Goal: Task Accomplishment & Management: Manage account settings

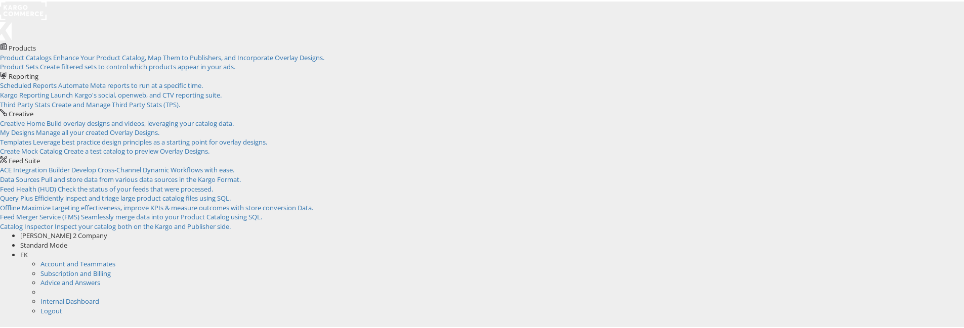
click at [831, 230] on div "Eoin KElly 2 Company" at bounding box center [495, 235] width 951 height 10
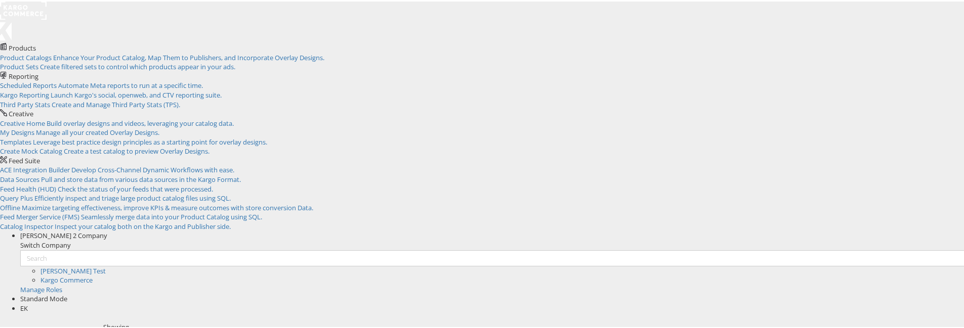
click at [789, 274] on li "Kargo Commerce" at bounding box center [505, 279] width 931 height 10
click at [93, 274] on link "Kargo Commerce" at bounding box center [66, 278] width 52 height 9
click at [834, 230] on div "Kargo Commerce Company" at bounding box center [495, 235] width 951 height 10
click at [797, 249] on input "text" at bounding box center [495, 257] width 951 height 16
type input "Eoin"
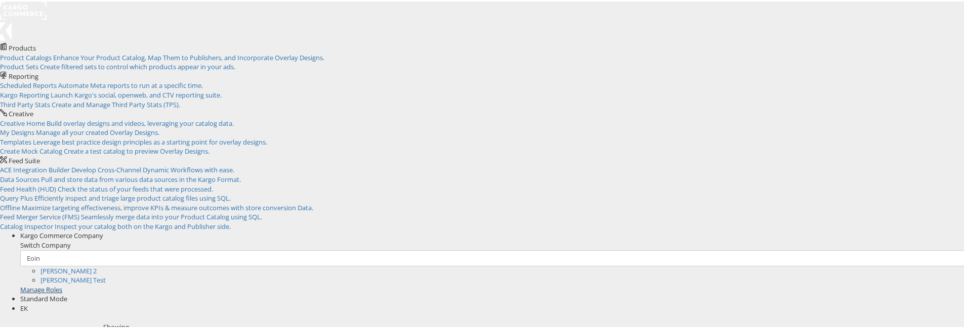
click at [62, 284] on link "Manage Roles" at bounding box center [41, 288] width 42 height 9
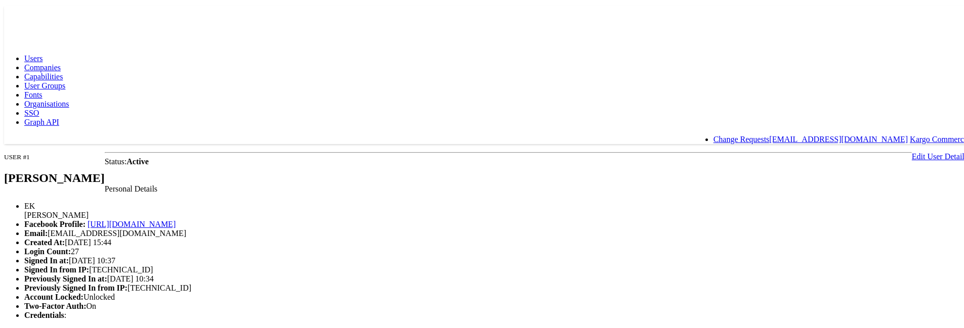
click at [770, 134] on link "Change Requests" at bounding box center [741, 138] width 56 height 9
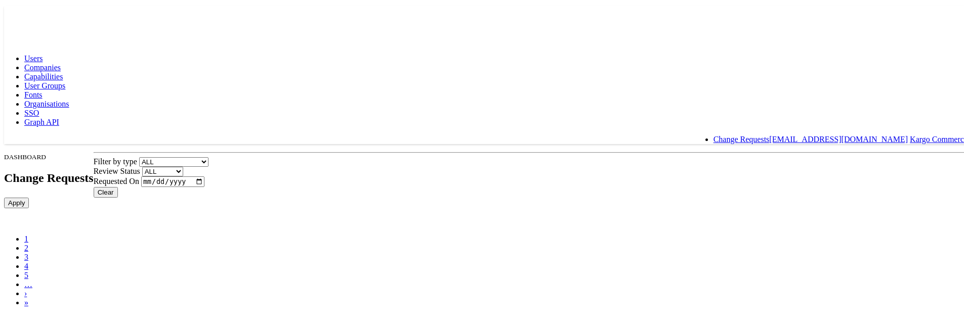
click at [908, 134] on link "[EMAIL_ADDRESS][DOMAIN_NAME]" at bounding box center [838, 138] width 139 height 9
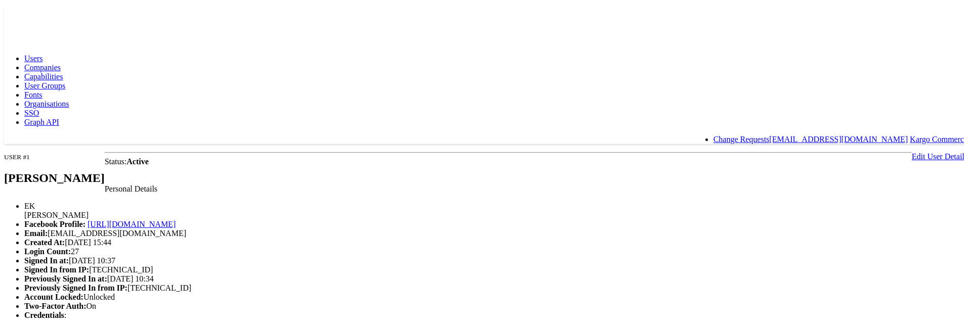
click at [922, 134] on link "Kargo Commerce" at bounding box center [939, 138] width 58 height 9
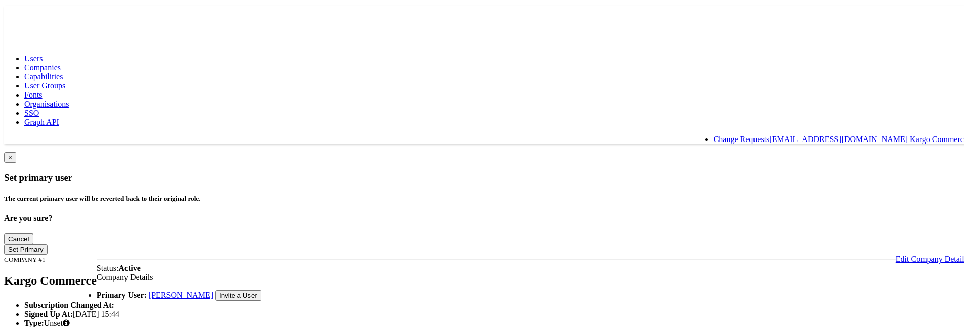
click at [61, 62] on span "Companies" at bounding box center [42, 66] width 36 height 9
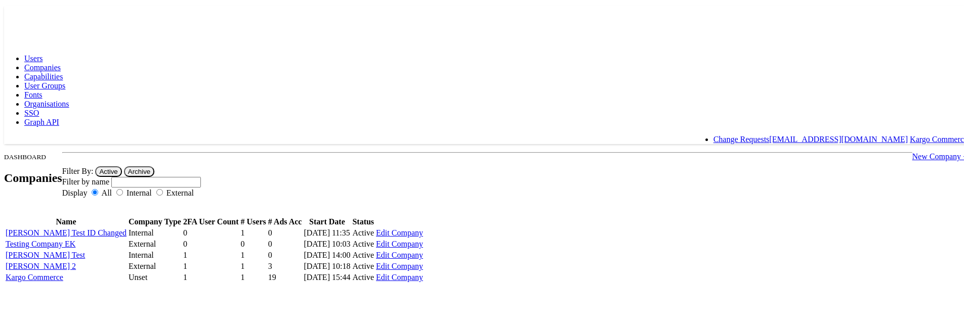
scroll to position [25, 0]
click at [127, 227] on link "[PERSON_NAME] Test ID Changed" at bounding box center [66, 231] width 121 height 9
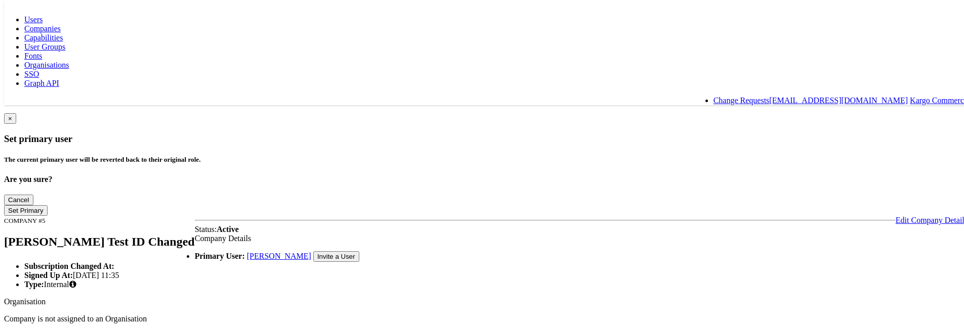
scroll to position [23, 0]
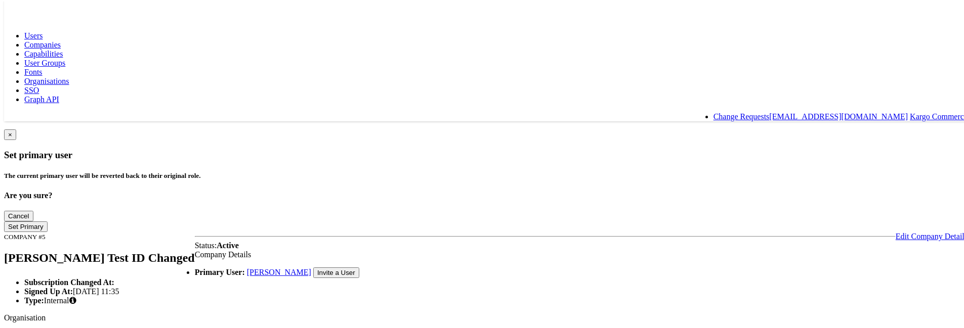
click at [313, 266] on button "Invite a User" at bounding box center [336, 271] width 46 height 11
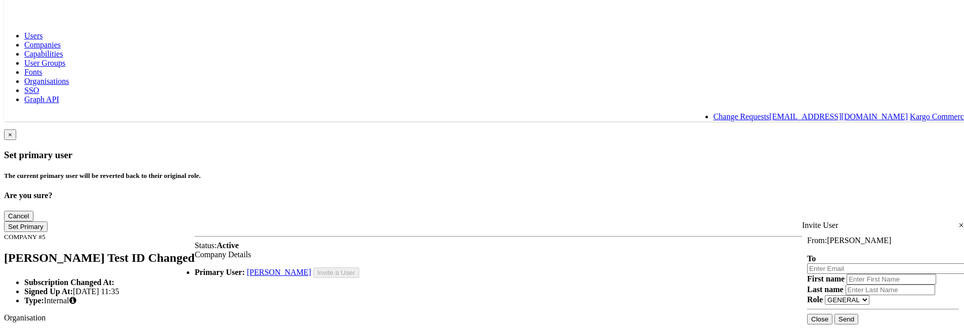
click at [855, 262] on input "email" at bounding box center [888, 267] width 162 height 11
type input "[EMAIL_ADDRESS][DOMAIN_NAME]"
click at [847, 273] on input "text" at bounding box center [892, 278] width 90 height 11
type input "Eoin"
click at [853, 283] on input "text" at bounding box center [891, 288] width 90 height 11
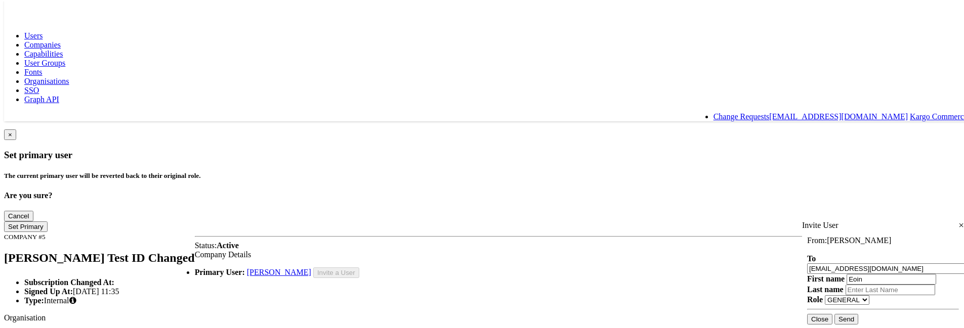
type input "[PERSON_NAME]"
click at [860, 294] on select "GENERAL INTERNAL CREATIVE" at bounding box center [847, 299] width 45 height 10
click at [858, 313] on button "Send" at bounding box center [846, 318] width 24 height 11
click at [876, 262] on input "[EMAIL_ADDRESS][DOMAIN_NAME]" at bounding box center [888, 267] width 162 height 11
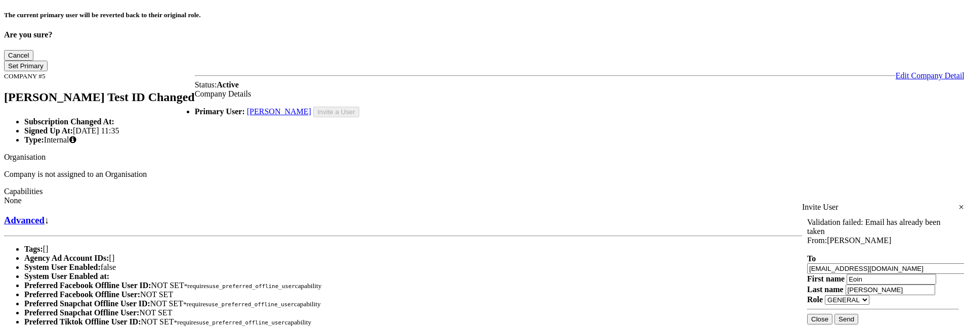
scroll to position [266, 0]
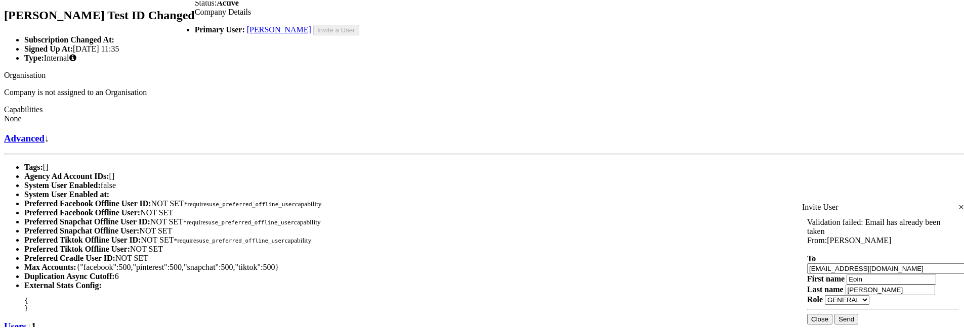
click at [27, 320] on link "Users" at bounding box center [15, 325] width 23 height 11
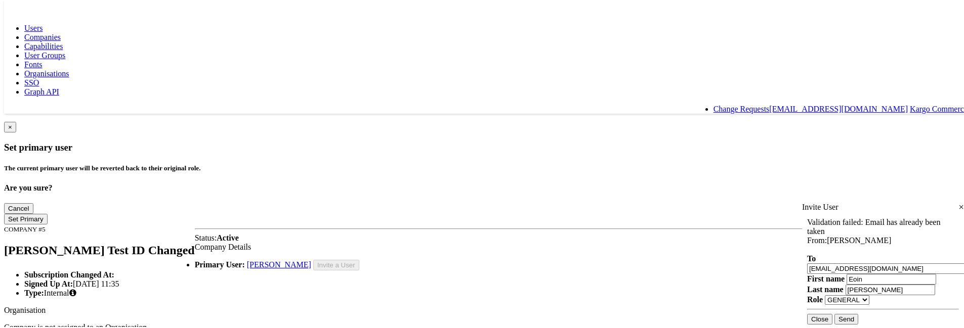
scroll to position [0, 0]
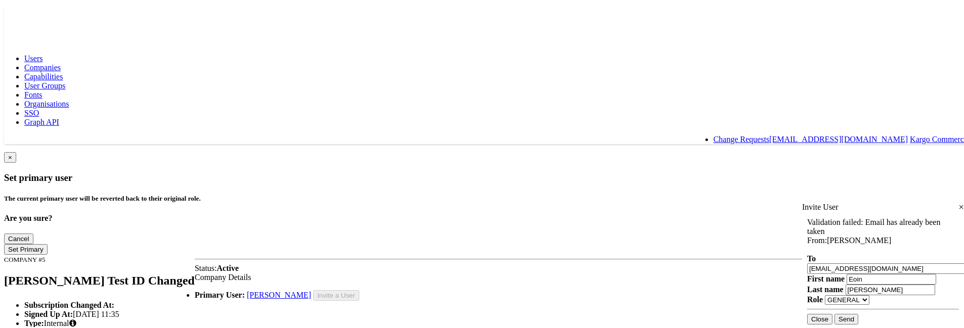
click at [889, 302] on form "Validation failed: Email has already been taken From: Eoin Kelly To ekelly@karg…" at bounding box center [883, 270] width 162 height 117
click at [832, 313] on button "Close" at bounding box center [819, 318] width 25 height 11
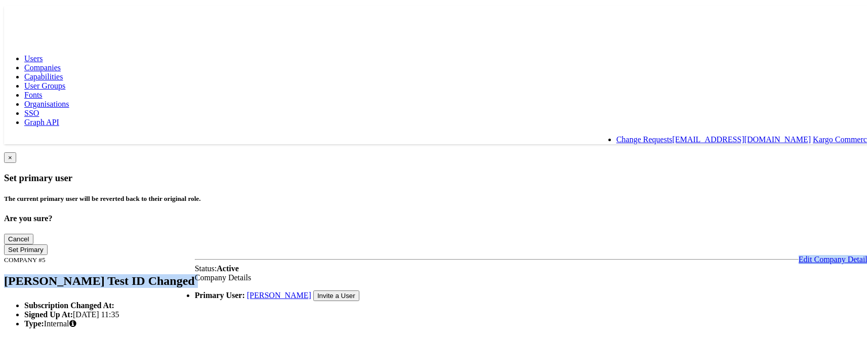
drag, startPoint x: 145, startPoint y: 70, endPoint x: 355, endPoint y: 74, distance: 209.5
click at [355, 254] on div "COMPANY #5 Eoin Kelly Test ID Changed Edit Company Details" at bounding box center [437, 254] width 866 height 0
click at [363, 254] on div at bounding box center [437, 254] width 866 height 0
click at [357, 254] on div at bounding box center [437, 254] width 866 height 0
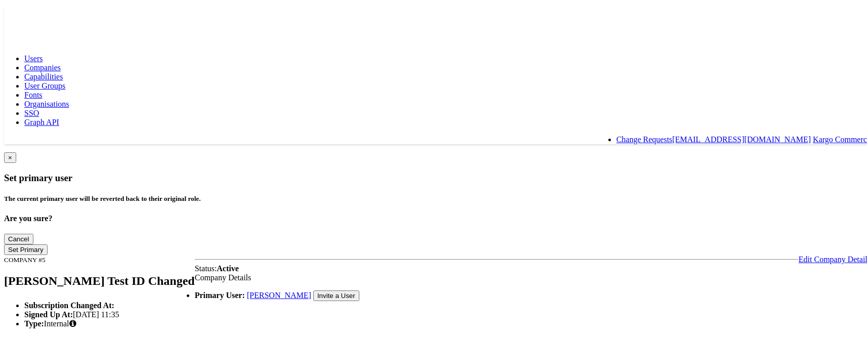
drag, startPoint x: 348, startPoint y: 67, endPoint x: 139, endPoint y: 72, distance: 208.5
click at [35, 11] on rect at bounding box center [27, 13] width 47 height 18
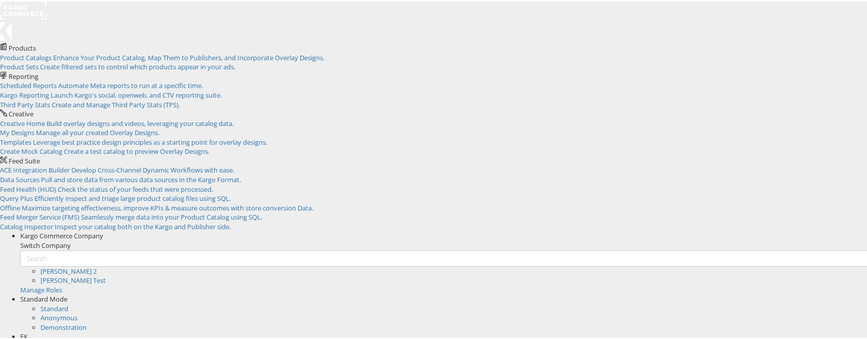
click at [740, 230] on div "Kargo Commerce Company" at bounding box center [447, 235] width 854 height 10
click at [106, 274] on link "[PERSON_NAME] Test" at bounding box center [72, 278] width 65 height 9
click at [851, 330] on div "EK" at bounding box center [447, 335] width 854 height 10
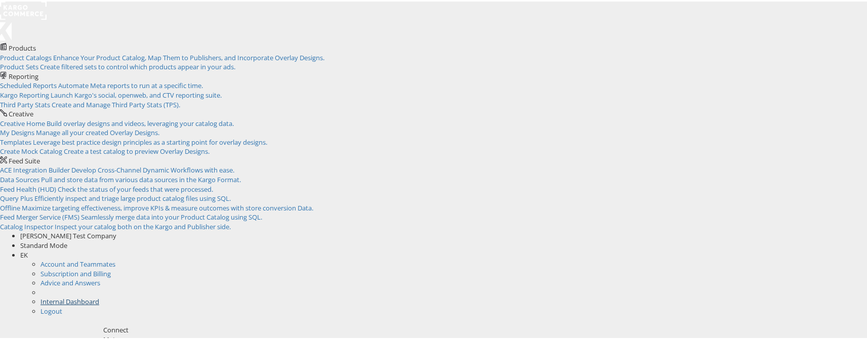
click at [99, 296] on link "Internal Dashboard" at bounding box center [69, 300] width 59 height 9
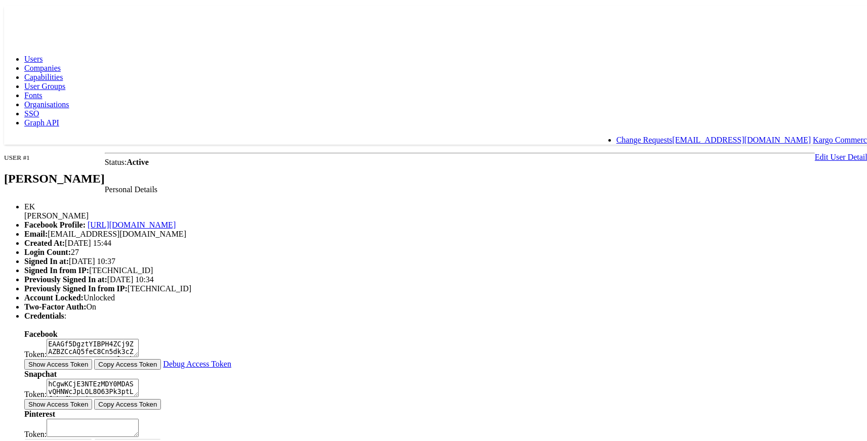
click at [63, 71] on link "Capabilities" at bounding box center [43, 75] width 38 height 9
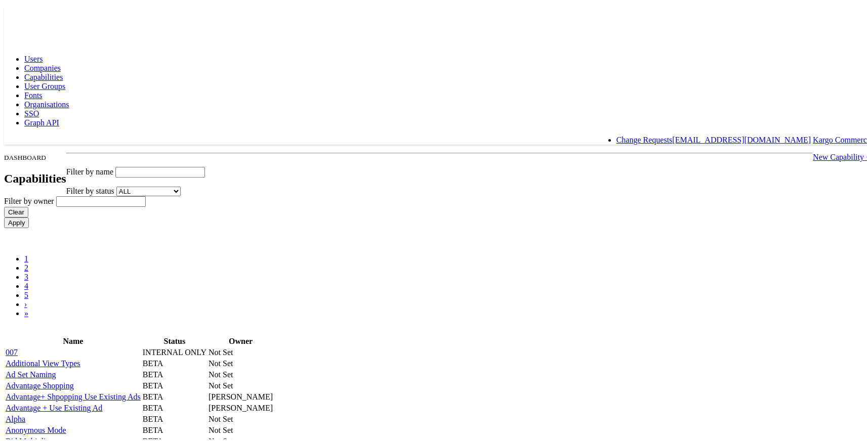
click at [205, 165] on input "text" at bounding box center [160, 170] width 90 height 11
type input "use"
click at [4, 216] on input "Apply" at bounding box center [16, 221] width 25 height 11
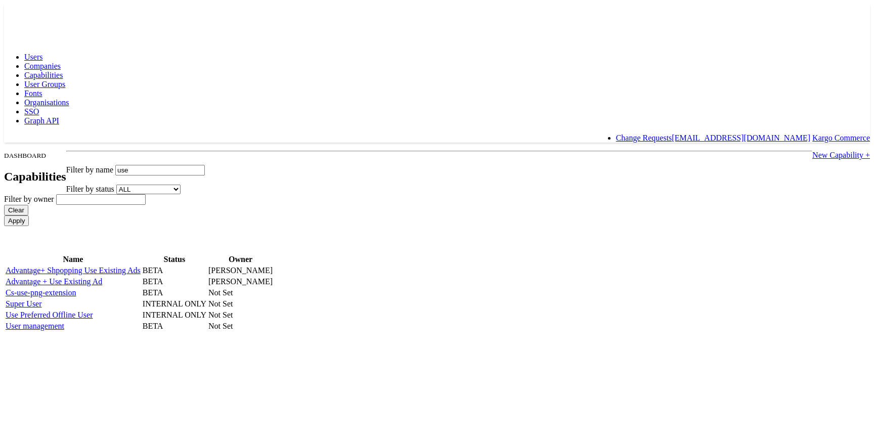
click at [93, 319] on link "Use Preferred Offline User" at bounding box center [50, 315] width 88 height 9
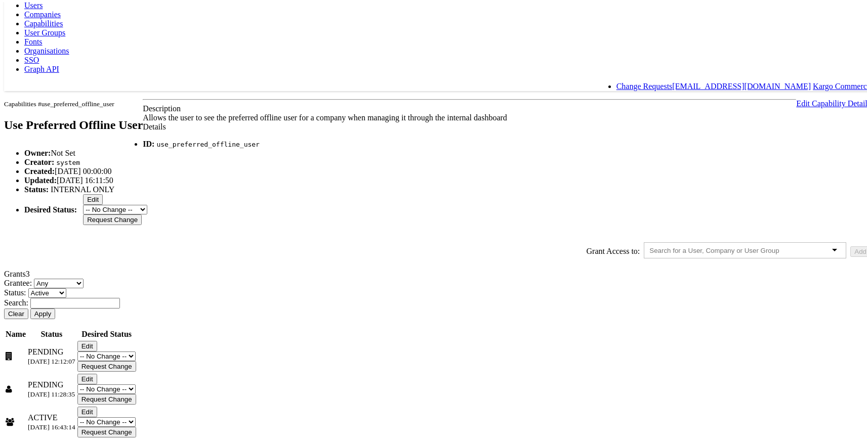
scroll to position [148, 0]
click at [83, 282] on select "Any Users Companies User Groups" at bounding box center [59, 282] width 50 height 10
click at [644, 240] on div at bounding box center [745, 248] width 202 height 16
click at [649, 245] on input "text" at bounding box center [723, 249] width 148 height 8
type input "ek"
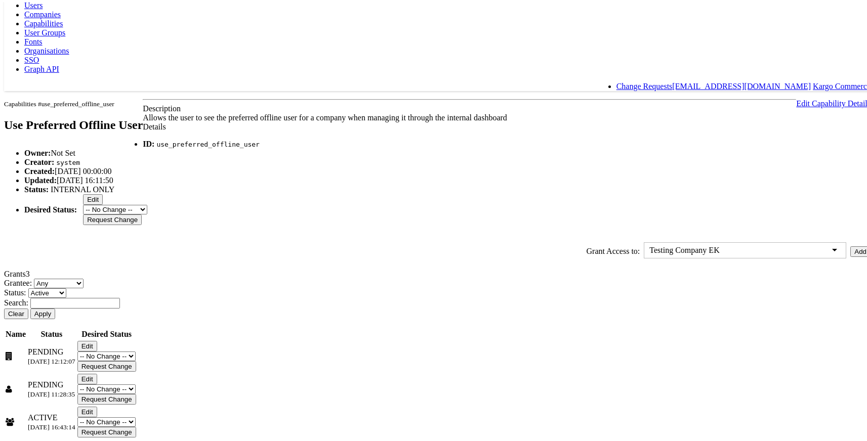
click at [850, 244] on button "Add" at bounding box center [860, 249] width 20 height 11
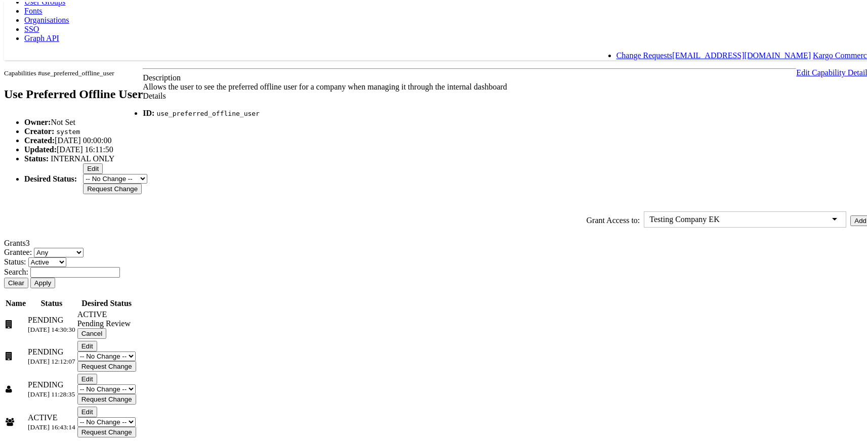
scroll to position [177, 0]
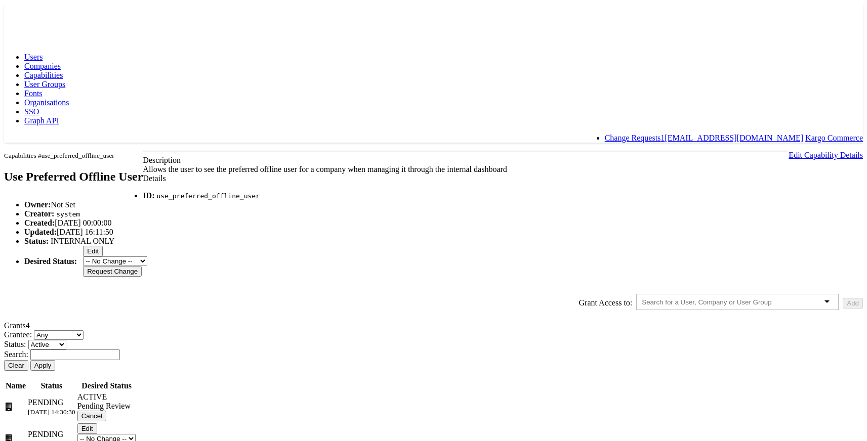
scroll to position [172, 0]
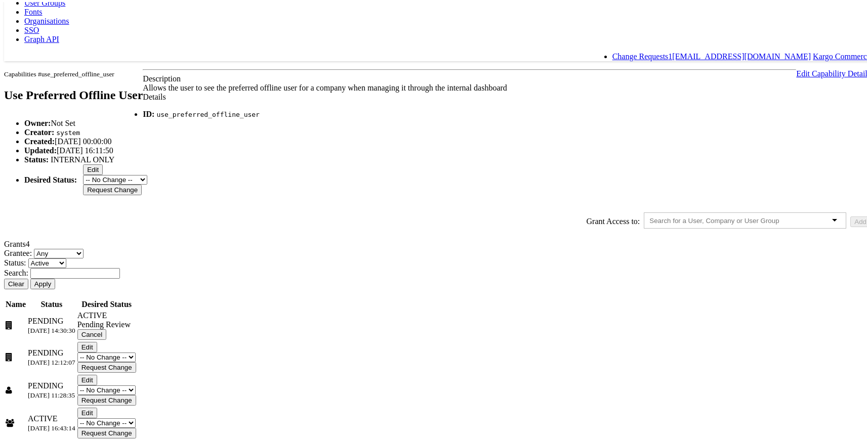
scroll to position [77, 0]
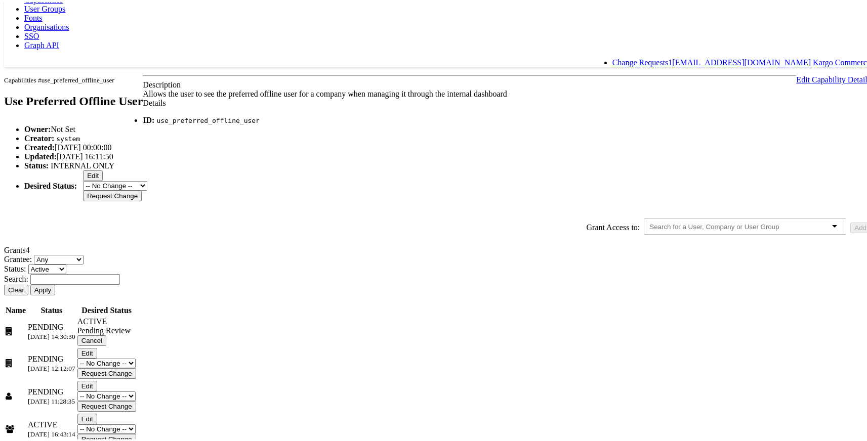
click at [103, 179] on button "Edit" at bounding box center [93, 174] width 20 height 11
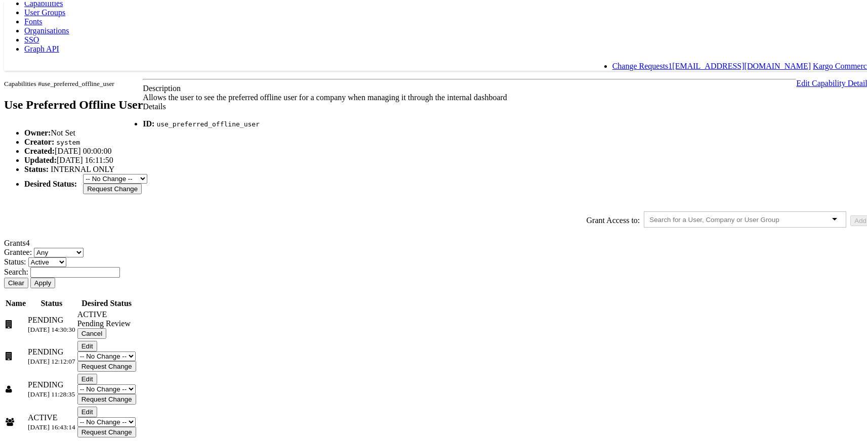
click at [147, 182] on select "-- No Change -- GA BETA INTERNAL ONLY ARCHIVED" at bounding box center [115, 177] width 64 height 10
select select "LIMITED_RELEASE"
click at [147, 182] on select "-- No Change -- GA BETA INTERNAL ONLY ARCHIVED" at bounding box center [115, 177] width 64 height 10
click at [142, 192] on input "Request Change" at bounding box center [112, 187] width 59 height 11
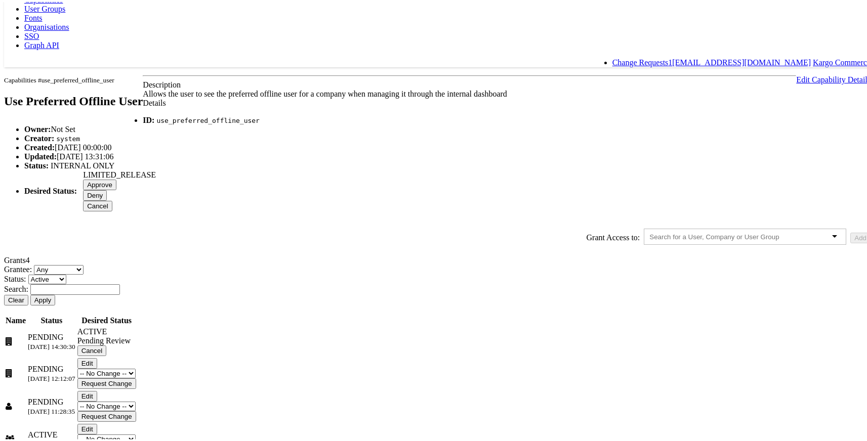
click at [116, 188] on input "Approve" at bounding box center [99, 183] width 33 height 11
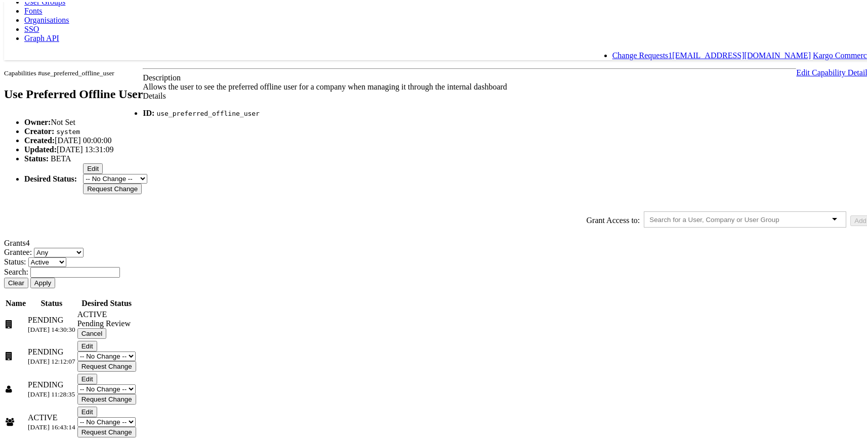
scroll to position [177, 0]
click at [136, 308] on div "ACTIVE" at bounding box center [106, 312] width 59 height 9
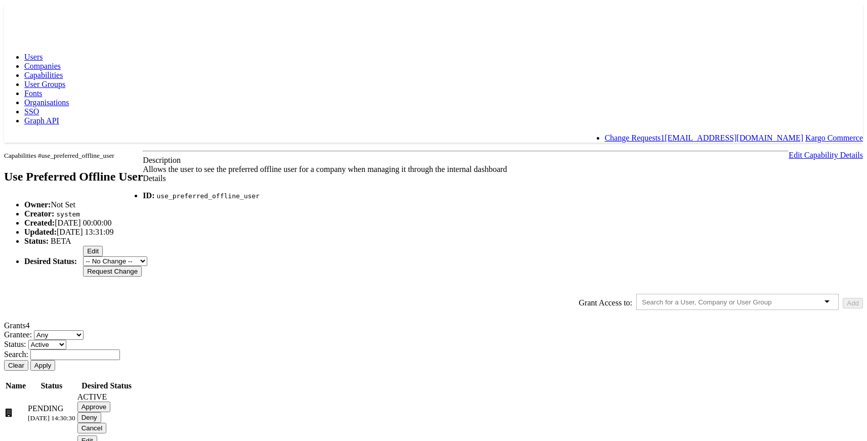
scroll to position [172, 0]
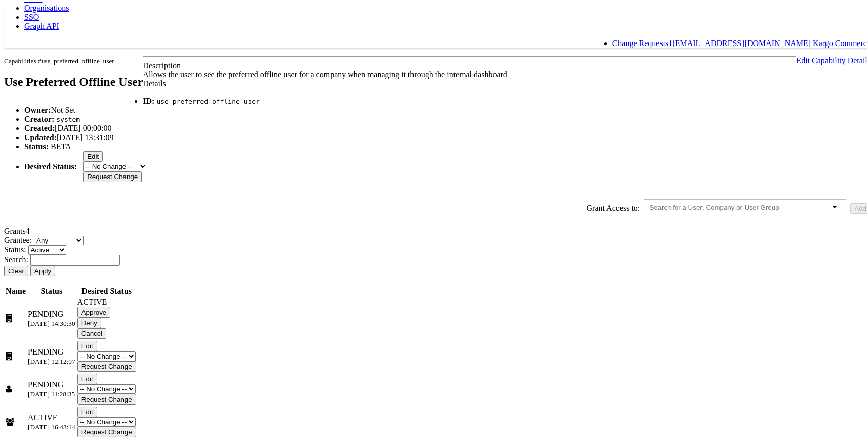
click at [111, 314] on input "Approve" at bounding box center [93, 310] width 33 height 11
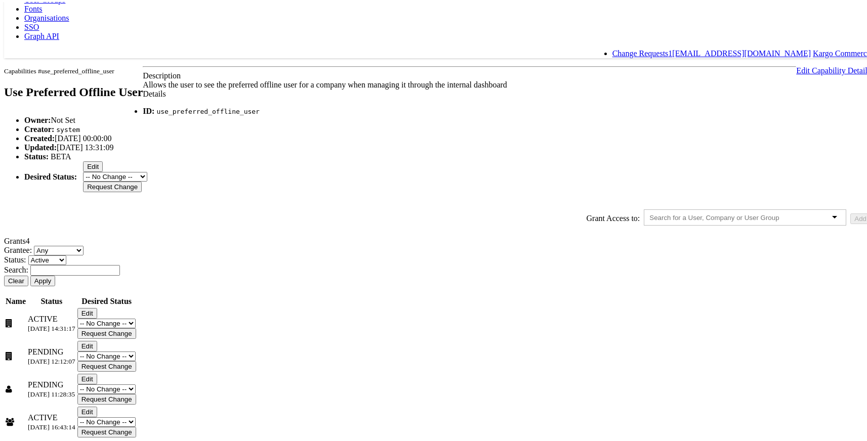
scroll to position [0, 0]
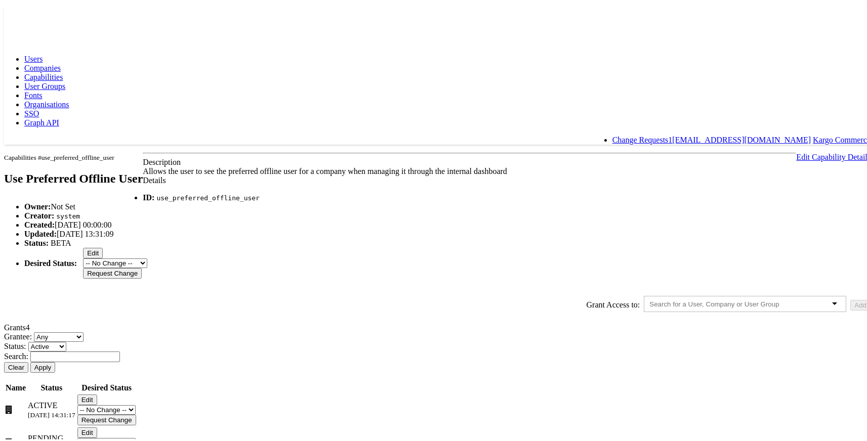
click at [103, 257] on button "Edit" at bounding box center [93, 251] width 20 height 11
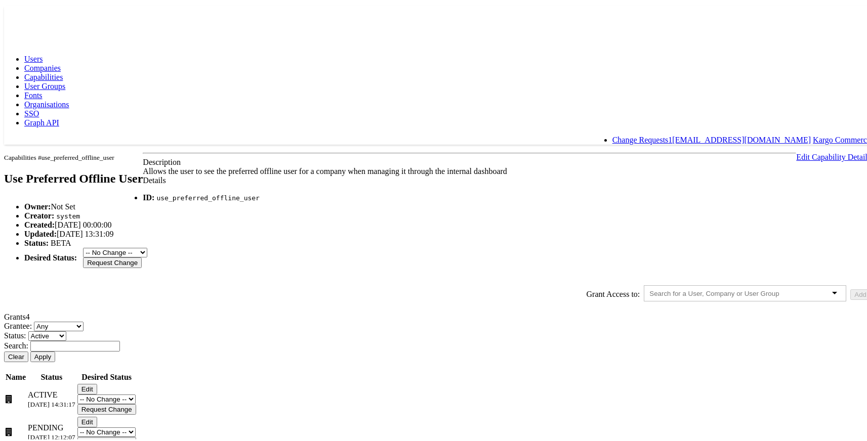
click at [147, 256] on select "-- No Change -- GA BETA INTERNAL ONLY ARCHIVED" at bounding box center [115, 251] width 64 height 10
select select "PROTECTED"
click at [147, 256] on select "-- No Change -- GA BETA INTERNAL ONLY ARCHIVED" at bounding box center [115, 251] width 64 height 10
click at [142, 266] on input "Request Change" at bounding box center [112, 261] width 59 height 11
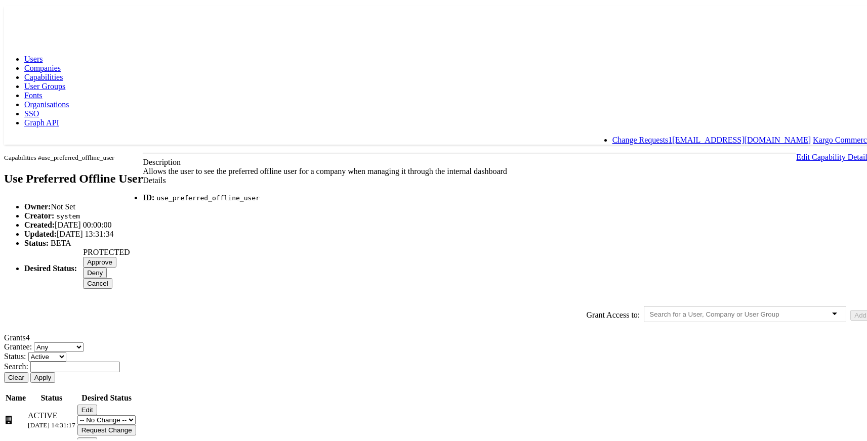
click at [116, 266] on input "Approve" at bounding box center [99, 260] width 33 height 11
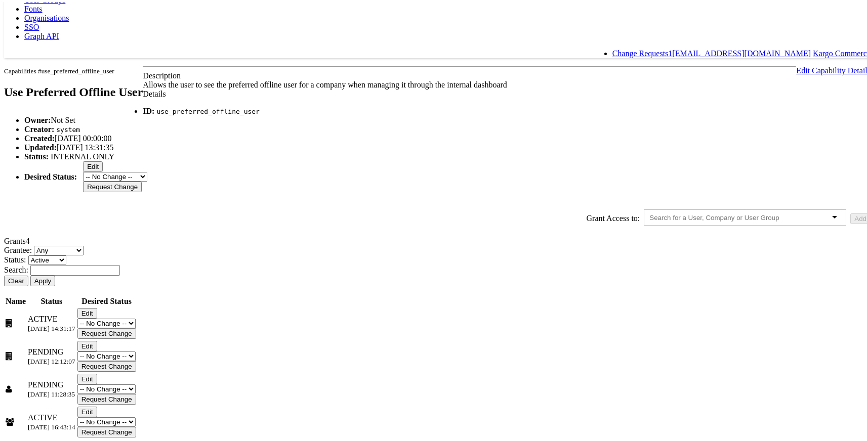
scroll to position [177, 0]
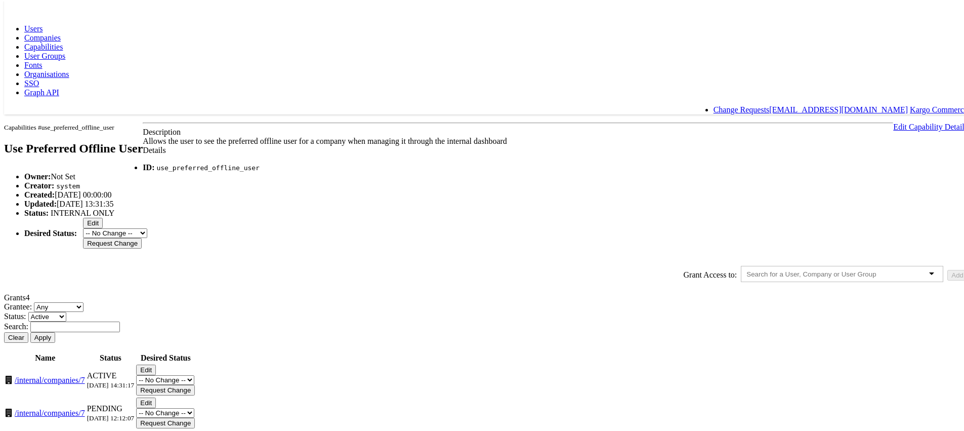
scroll to position [188, 0]
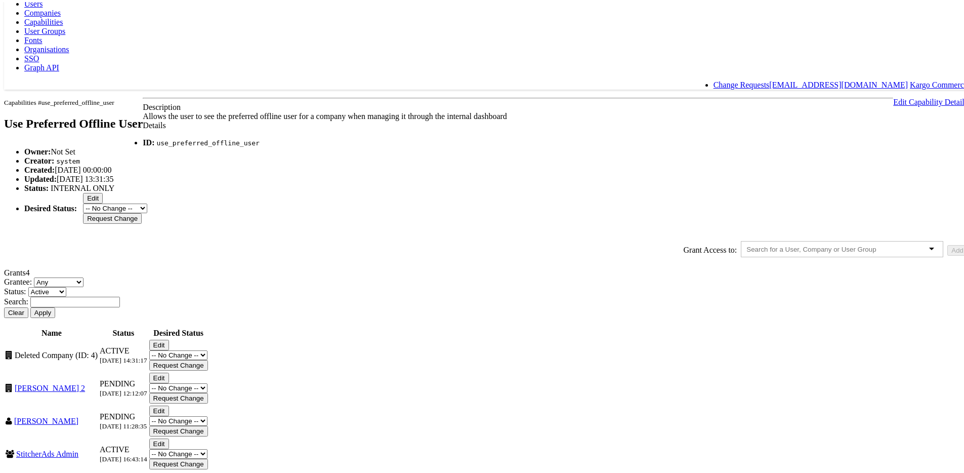
scroll to position [117, 0]
click at [83, 285] on select "Any Users Companies User Groups" at bounding box center [59, 280] width 50 height 10
select select "Company"
click at [83, 285] on select "Any Users Companies User Groups" at bounding box center [59, 280] width 50 height 10
click at [55, 316] on button "Apply" at bounding box center [42, 310] width 25 height 11
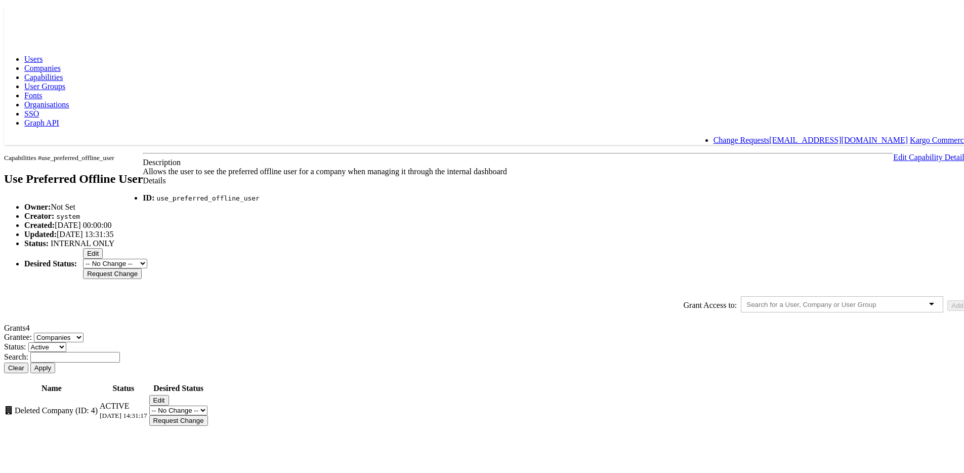
scroll to position [0, 0]
click at [63, 71] on span "Capabilities" at bounding box center [43, 75] width 38 height 9
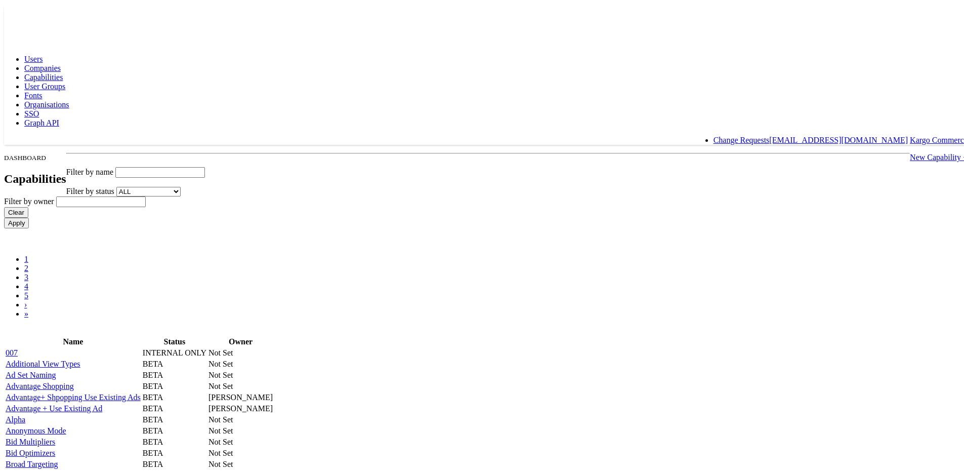
click at [146, 194] on input "text" at bounding box center [101, 199] width 90 height 11
click at [359, 253] on ul "1 2 3 4 5 › »" at bounding box center [485, 285] width 963 height 64
click at [146, 194] on input "text" at bounding box center [101, 199] width 90 height 11
type input "c"
click at [63, 71] on span "Capabilities" at bounding box center [43, 75] width 38 height 9
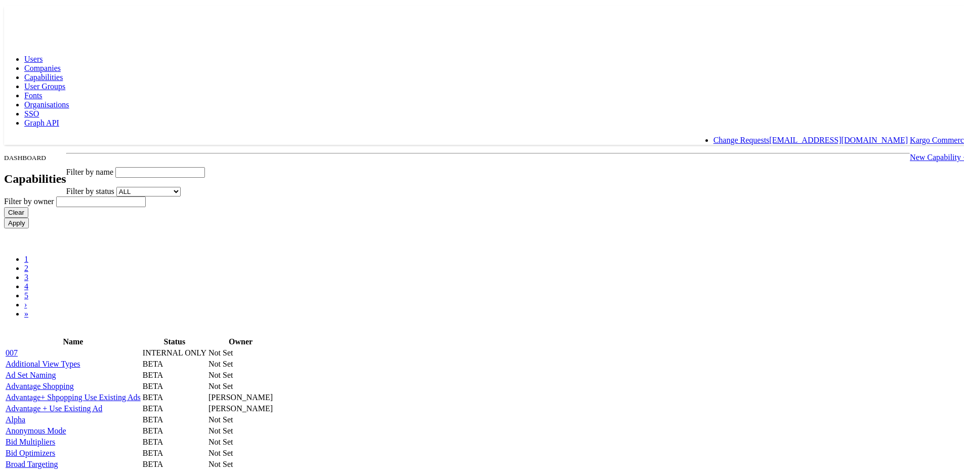
click at [63, 71] on span "Capabilities" at bounding box center [43, 75] width 38 height 9
click at [205, 165] on input "text" at bounding box center [160, 170] width 90 height 11
paste input "product_view_type"
click at [4, 216] on input "Apply" at bounding box center [16, 221] width 25 height 11
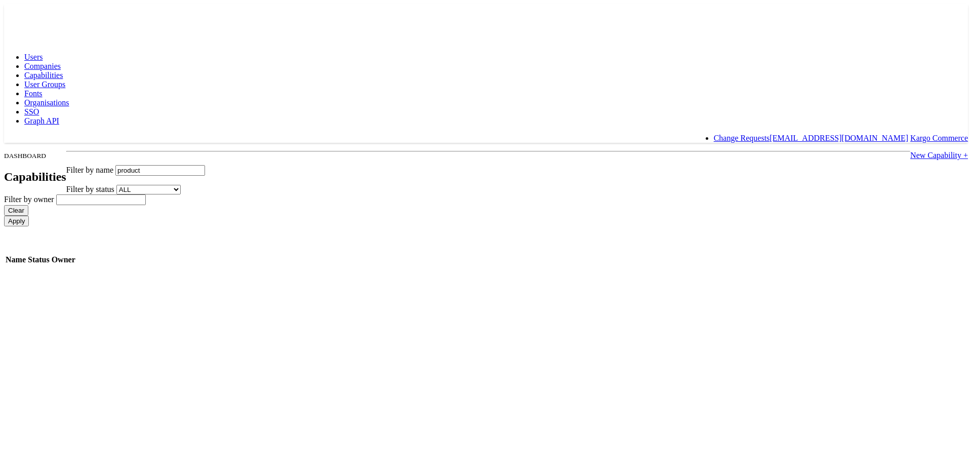
type input "product"
click at [4, 216] on input "Apply" at bounding box center [16, 221] width 25 height 11
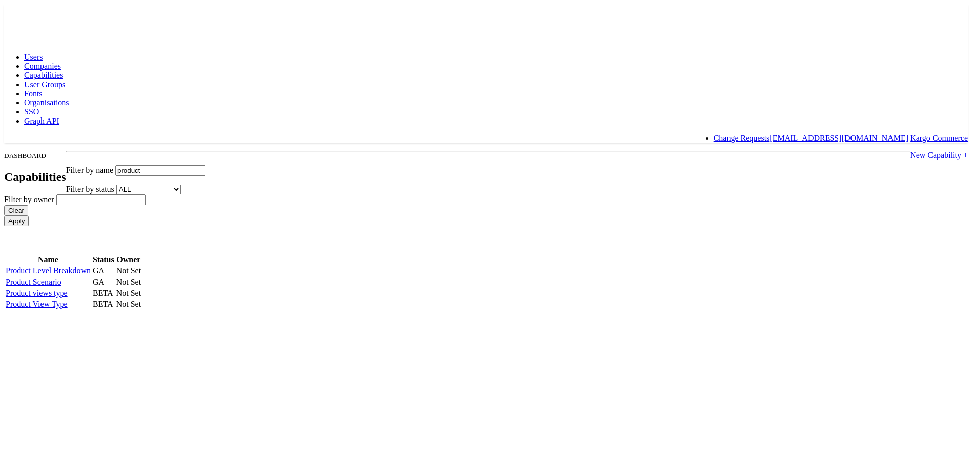
click at [91, 298] on td "Product views type" at bounding box center [48, 293] width 86 height 10
click at [68, 297] on link "Product views type" at bounding box center [37, 292] width 62 height 9
click at [68, 308] on link "Product View Type" at bounding box center [37, 304] width 62 height 9
click at [68, 297] on link "Product views type" at bounding box center [37, 292] width 62 height 9
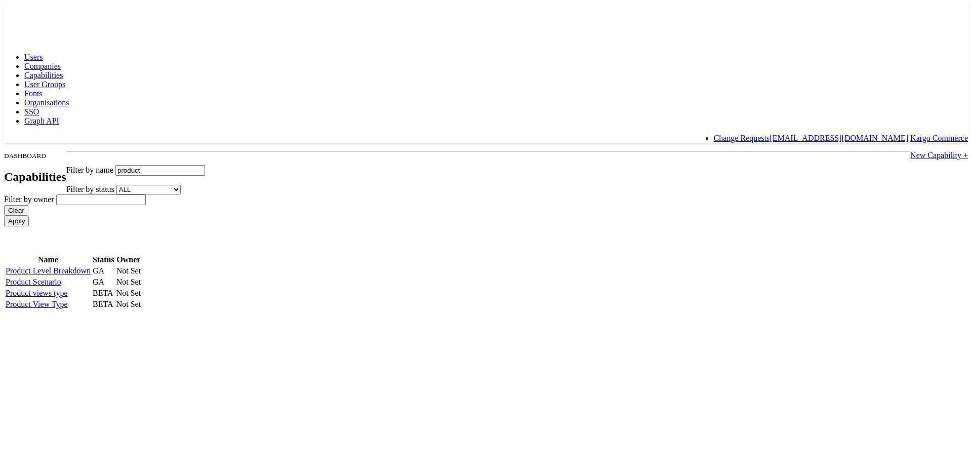
click at [68, 308] on link "Product View Type" at bounding box center [37, 304] width 62 height 9
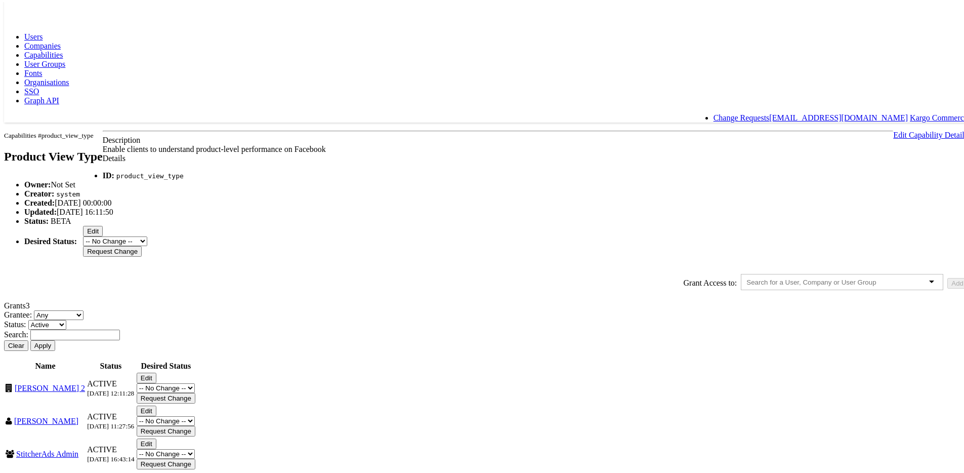
scroll to position [117, 0]
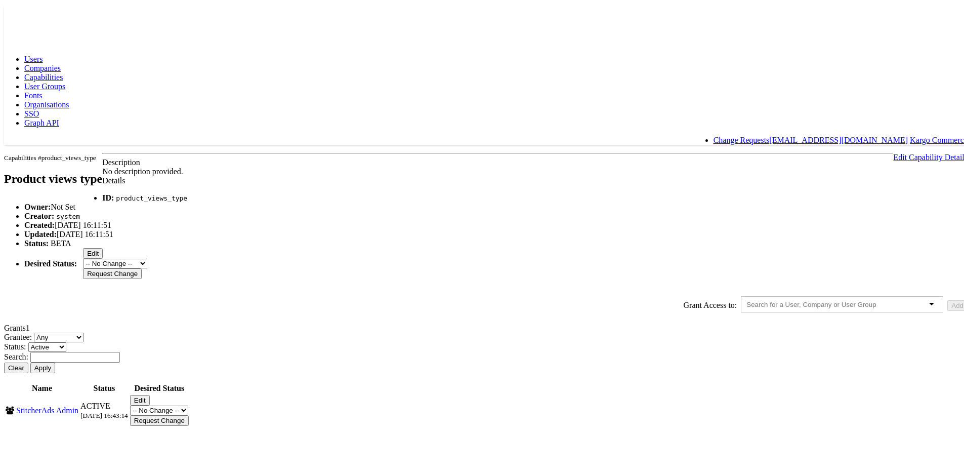
scroll to position [60, 0]
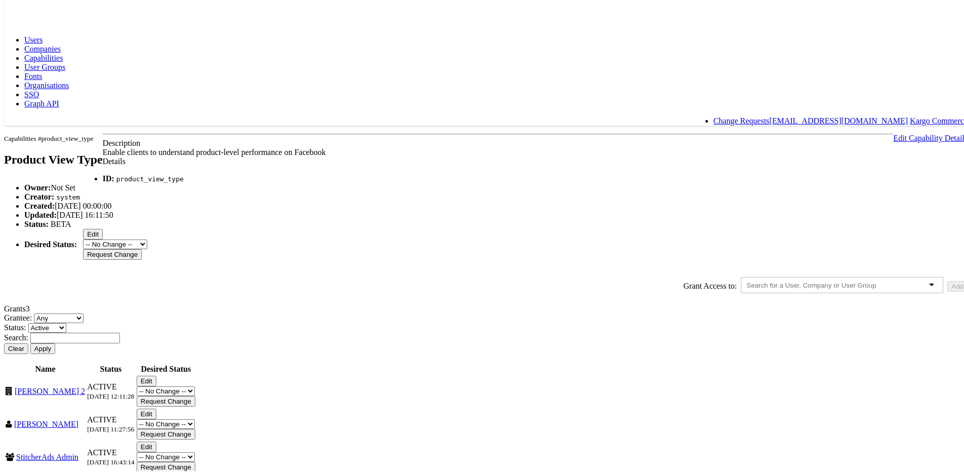
scroll to position [16, 0]
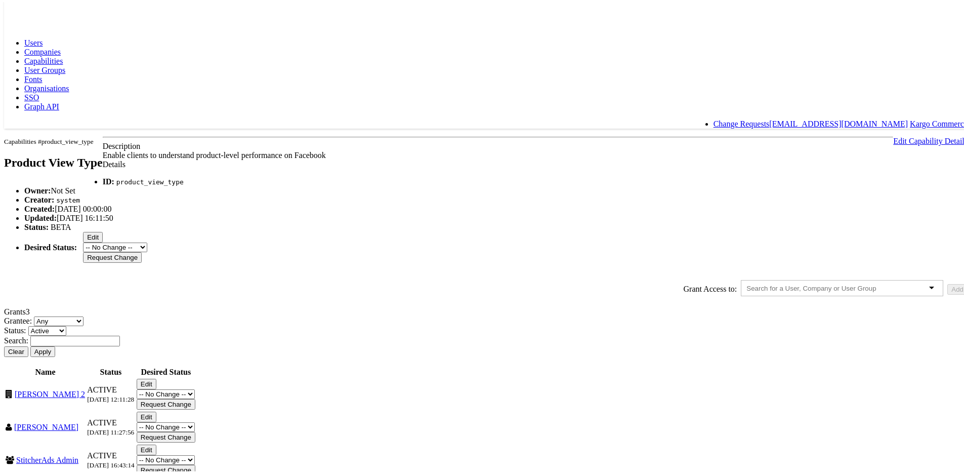
click at [71, 229] on span "BETA" at bounding box center [61, 225] width 21 height 9
click at [103, 240] on button "Edit" at bounding box center [93, 235] width 20 height 11
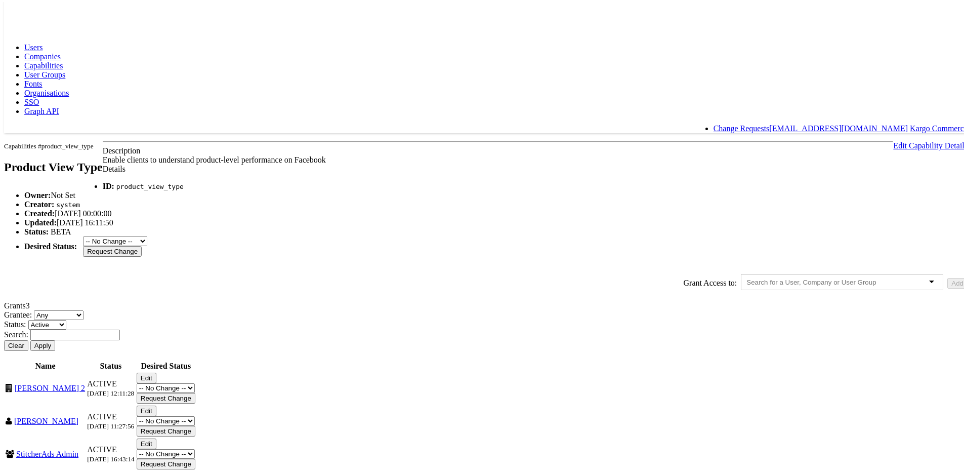
click at [147, 244] on select "-- No Change -- GA BETA INTERNAL ONLY ARCHIVED" at bounding box center [115, 239] width 64 height 10
select select "PROTECTED"
click at [147, 244] on select "-- No Change -- GA BETA INTERNAL ONLY ARCHIVED" at bounding box center [115, 239] width 64 height 10
click at [142, 255] on input "Request Change" at bounding box center [112, 249] width 59 height 11
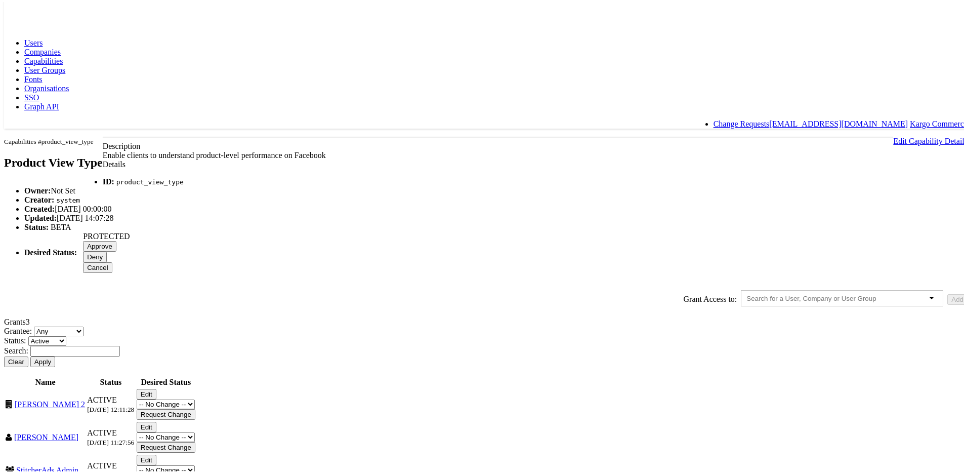
click at [116, 249] on input "Approve" at bounding box center [99, 244] width 33 height 11
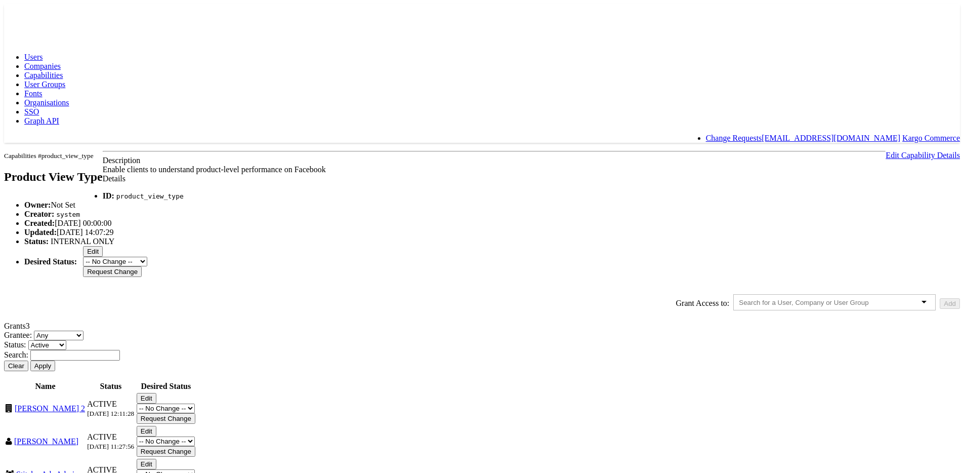
scroll to position [16, 0]
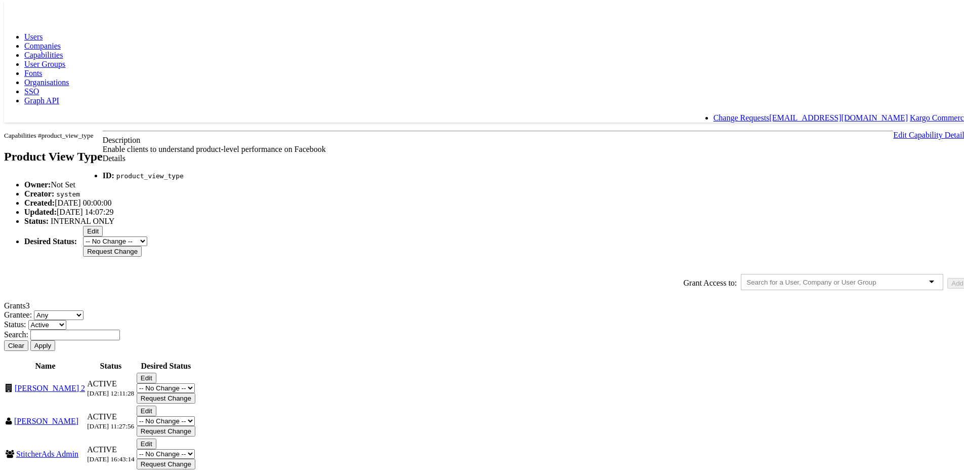
scroll to position [68, 0]
click at [746, 284] on input "text" at bounding box center [820, 280] width 148 height 8
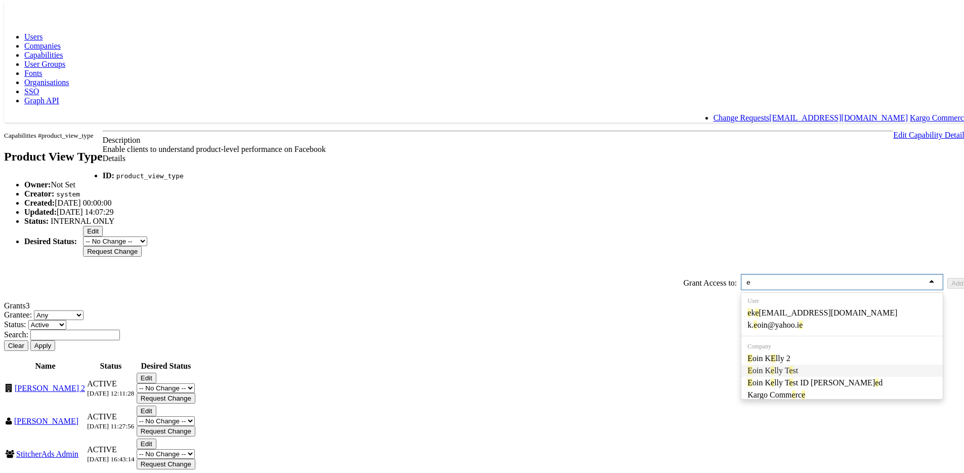
type input "e"
click at [440, 290] on div "Grant Access to: Us e r e k e lly@kargo.com k. e oin@yahoo.i e Company E oin K …" at bounding box center [485, 281] width 963 height 18
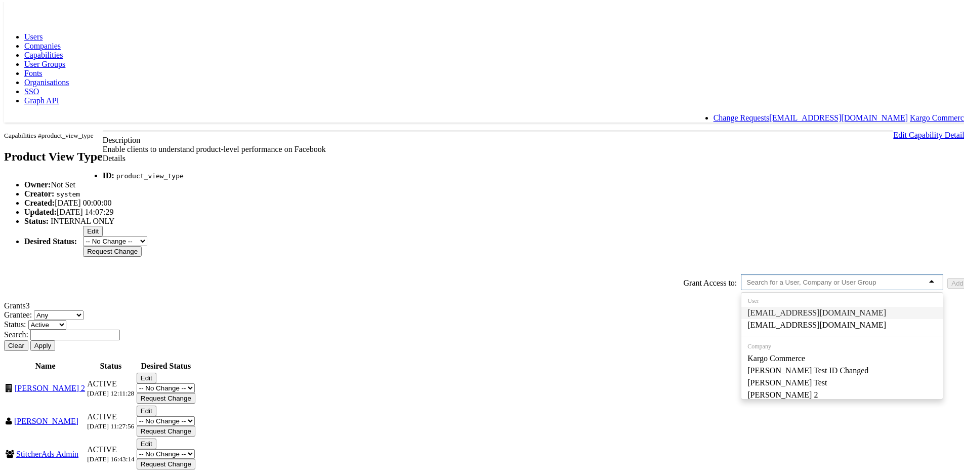
click at [746, 284] on input "text" at bounding box center [820, 280] width 148 height 8
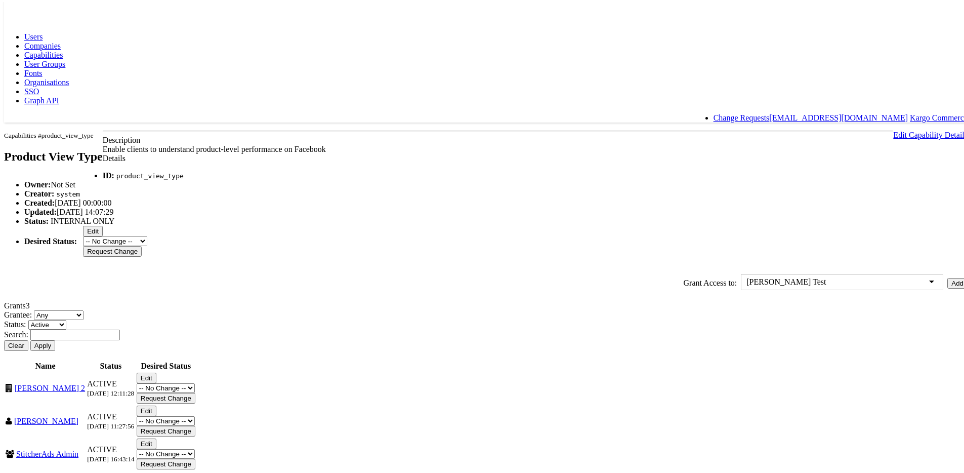
click at [947, 286] on button "Add" at bounding box center [957, 281] width 20 height 11
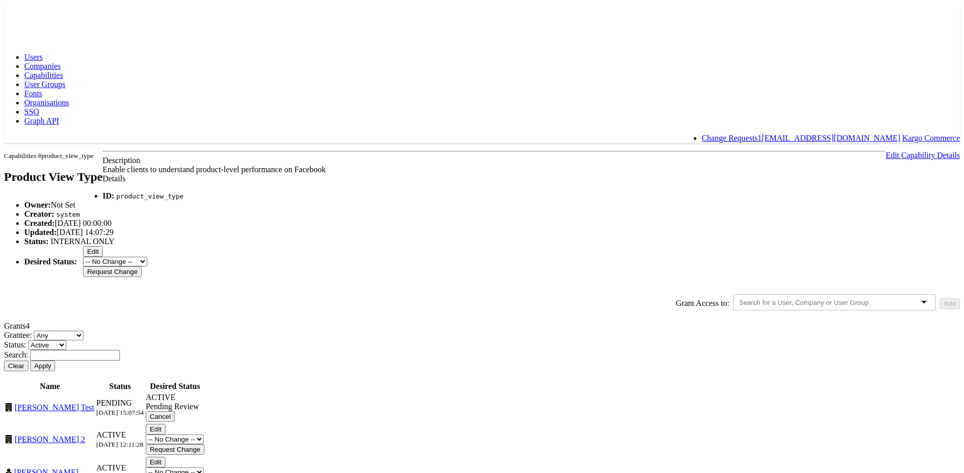
scroll to position [69, 0]
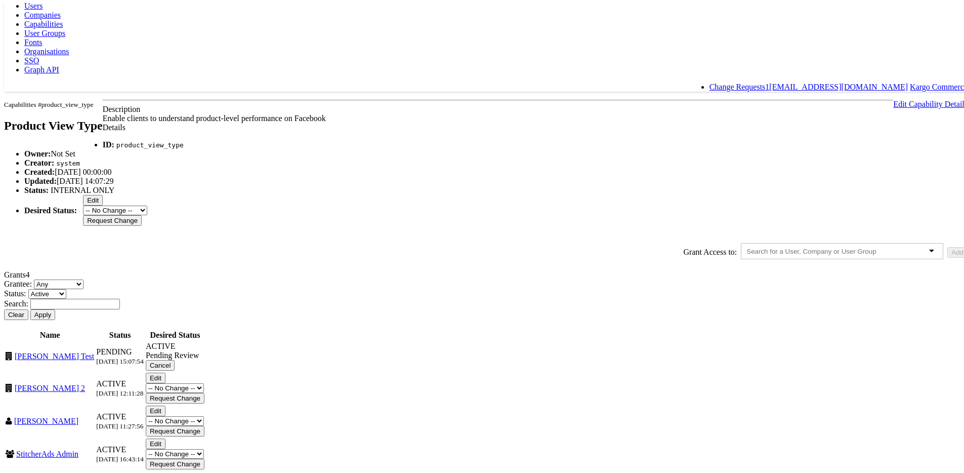
click at [103, 203] on button "Edit" at bounding box center [93, 198] width 20 height 11
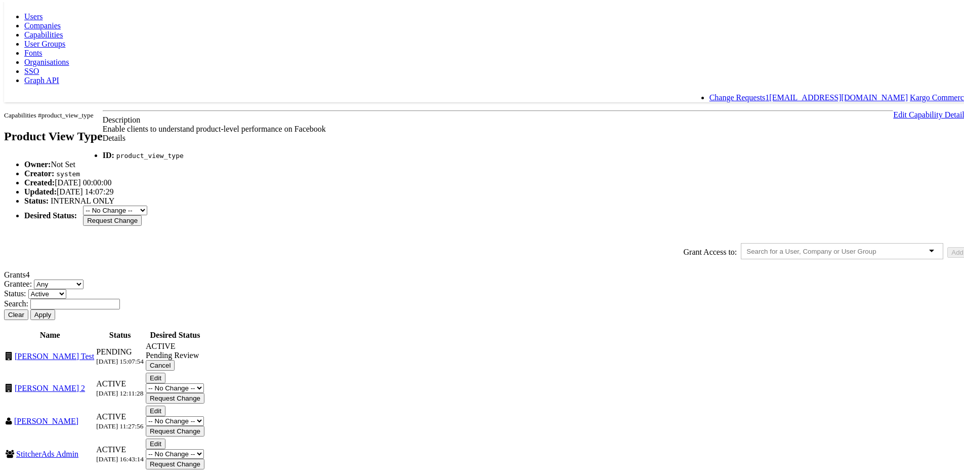
click at [147, 213] on select "-- No Change -- GA BETA INTERNAL ONLY ARCHIVED" at bounding box center [115, 208] width 64 height 10
select select "LIMITED_RELEASE"
click at [147, 213] on select "-- No Change -- GA BETA INTERNAL ONLY ARCHIVED" at bounding box center [115, 208] width 64 height 10
click at [114, 203] on span "INTERNAL ONLY" at bounding box center [83, 198] width 64 height 9
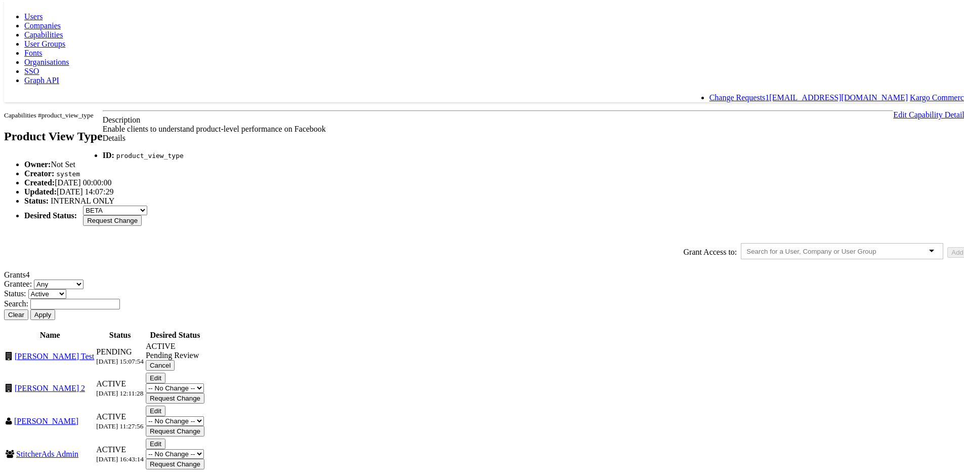
click at [142, 224] on input "Request Change" at bounding box center [112, 218] width 59 height 11
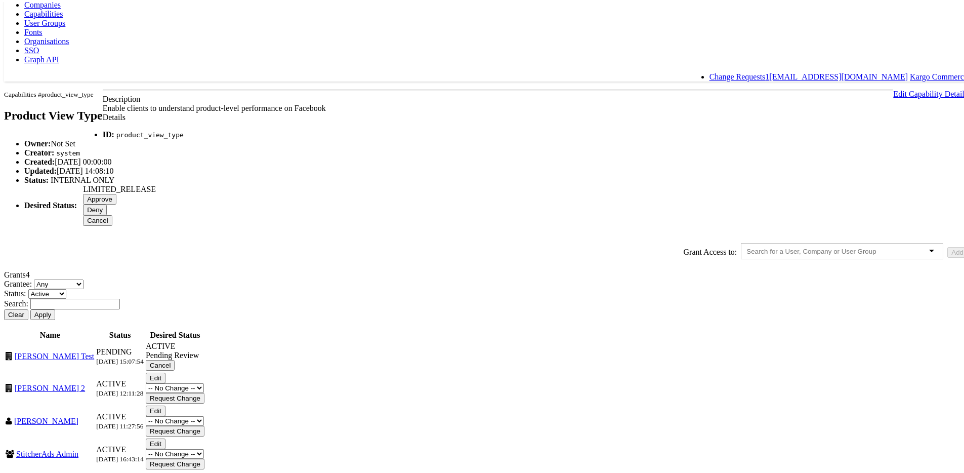
click at [116, 202] on input "Approve" at bounding box center [99, 197] width 33 height 11
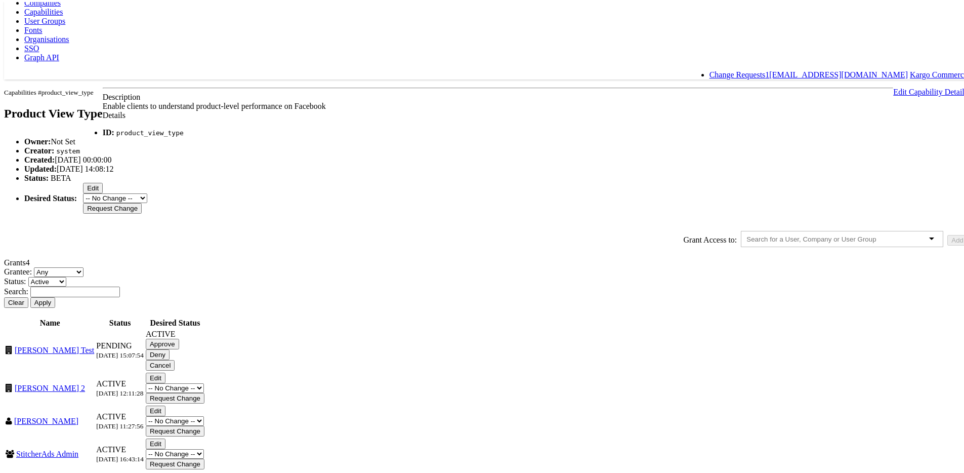
scroll to position [146, 0]
click at [179, 337] on input "Approve" at bounding box center [162, 342] width 33 height 11
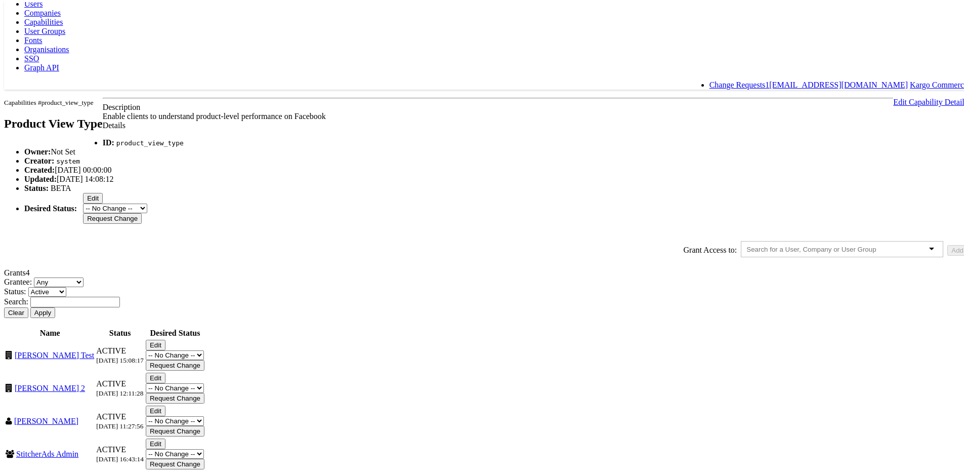
scroll to position [101, 0]
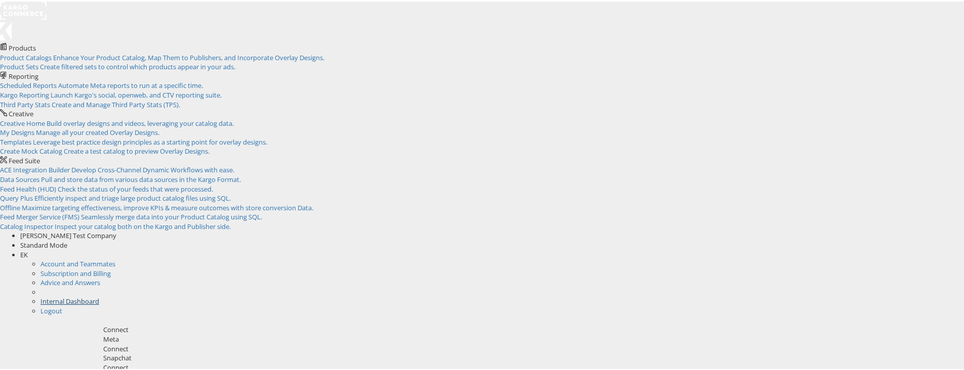
click at [99, 296] on link "Internal Dashboard" at bounding box center [69, 300] width 59 height 9
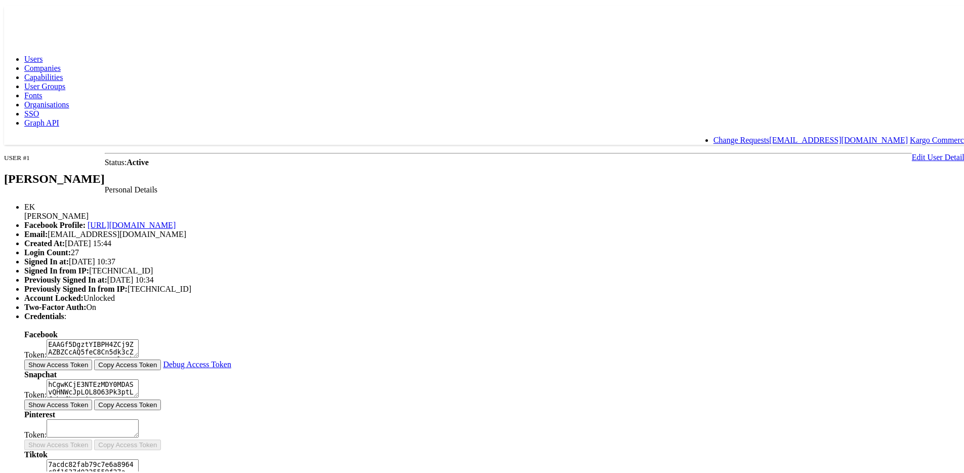
click at [61, 62] on span "Companies" at bounding box center [42, 66] width 36 height 9
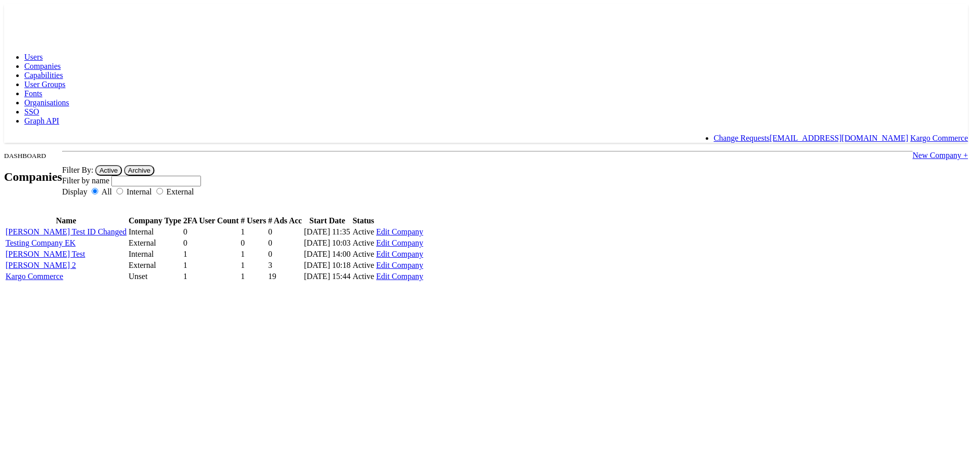
click at [63, 71] on span "Capabilities" at bounding box center [43, 75] width 38 height 9
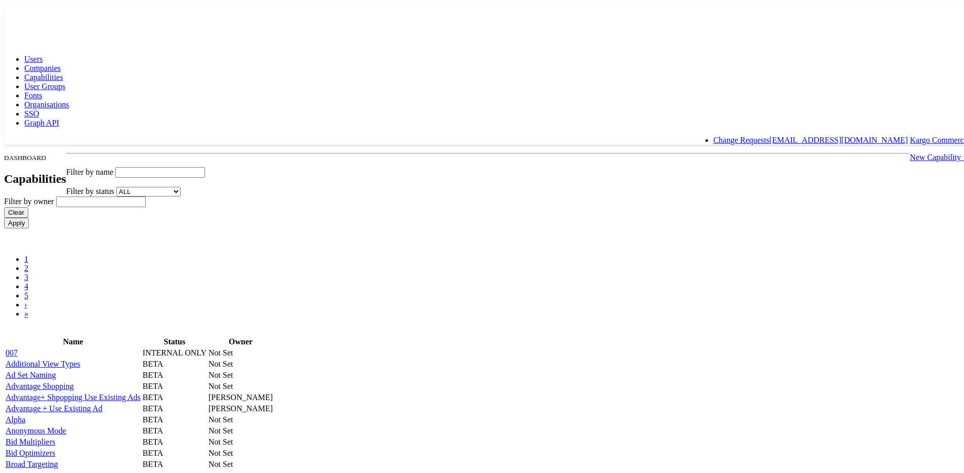
click at [205, 165] on input "text" at bounding box center [160, 170] width 90 height 11
type input "use"
click at [4, 216] on input "Apply" at bounding box center [16, 221] width 25 height 11
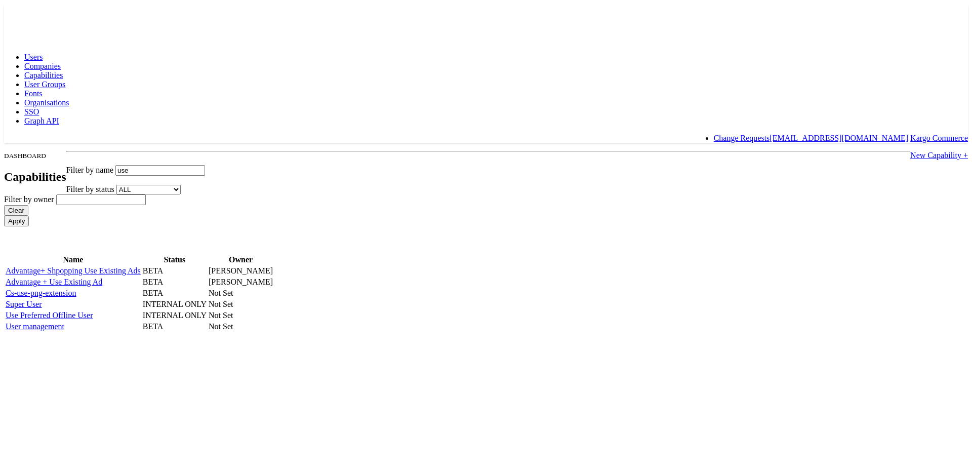
click at [93, 319] on link "Use Preferred Offline User" at bounding box center [50, 315] width 88 height 9
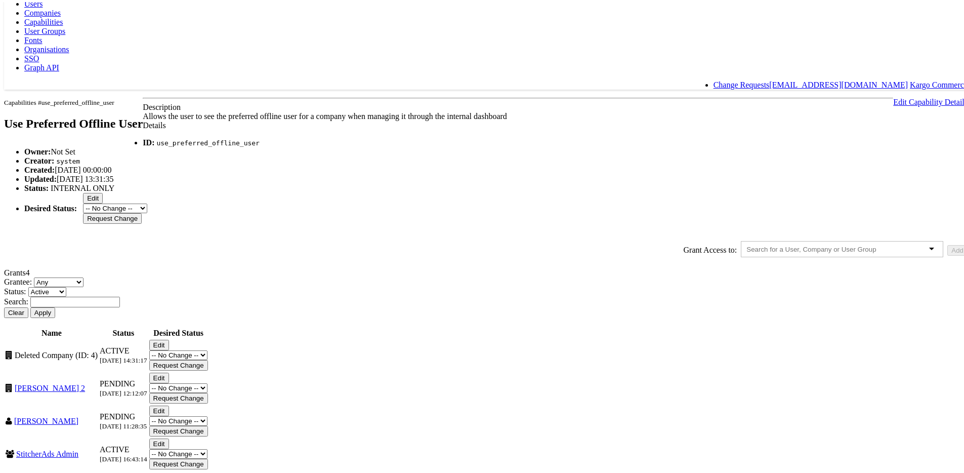
scroll to position [146, 0]
